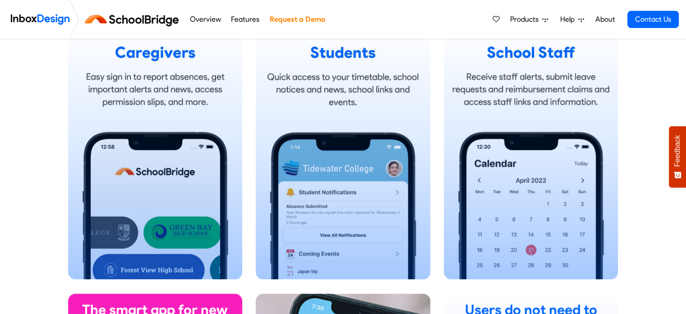
scroll to position [590, 0]
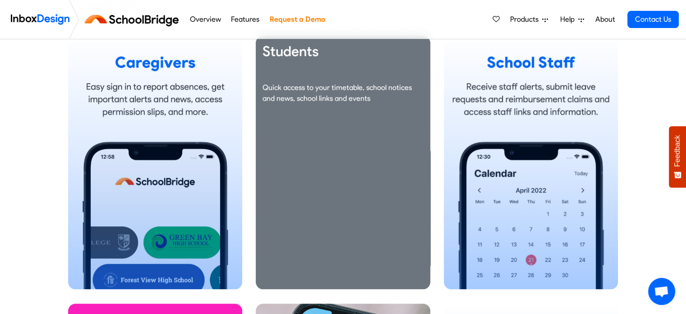
click at [370, 185] on div "Students Quick access to your timetable, school notices and news, school links …" at bounding box center [343, 162] width 175 height 253
click at [339, 91] on p "Quick access to your timetable, school notices and news, school links and events" at bounding box center [343, 93] width 161 height 22
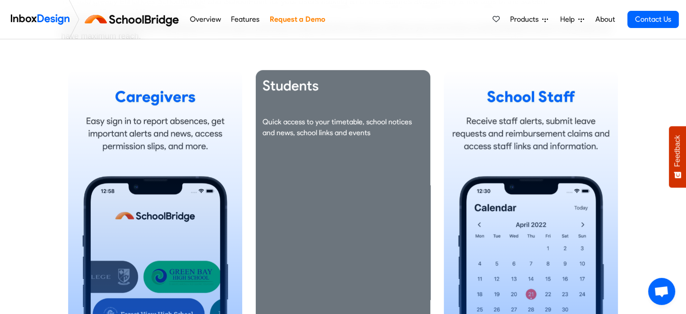
click at [286, 83] on h3 "Students" at bounding box center [343, 86] width 161 height 18
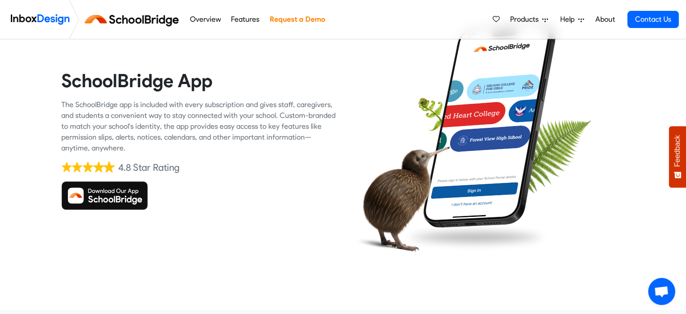
scroll to position [60, 0]
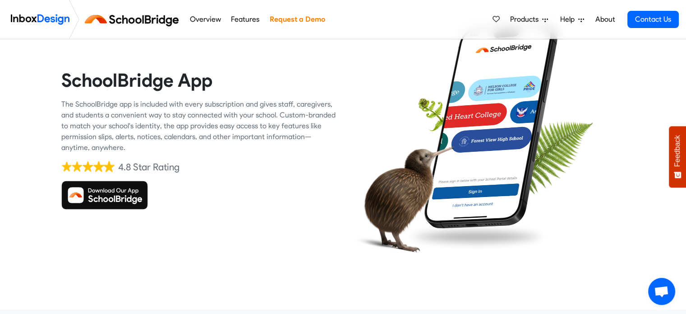
click at [111, 190] on img at bounding box center [104, 195] width 87 height 29
